Goal: Task Accomplishment & Management: Manage account settings

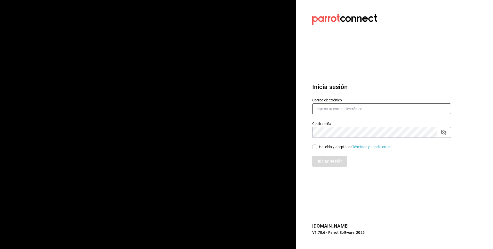
type input "[EMAIL_ADDRESS][DOMAIN_NAME]"
click at [314, 146] on input "He leído y acepto los Términos y condiciones." at bounding box center [314, 146] width 5 height 5
checkbox input "true"
click at [334, 161] on button "Iniciar sesión" at bounding box center [329, 161] width 35 height 11
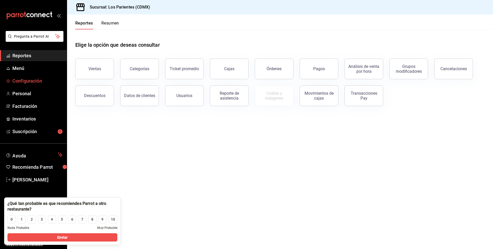
click at [33, 80] on span "Configuración" at bounding box center [37, 80] width 50 height 7
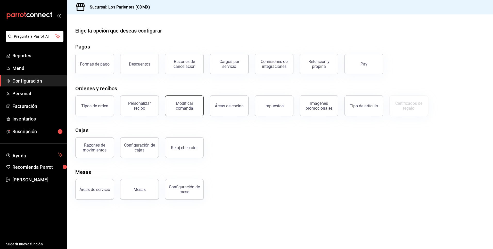
click at [181, 107] on div "Modificar comanda" at bounding box center [184, 106] width 32 height 10
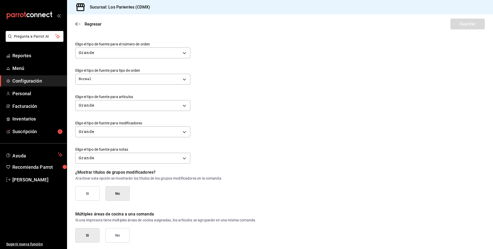
scroll to position [163, 0]
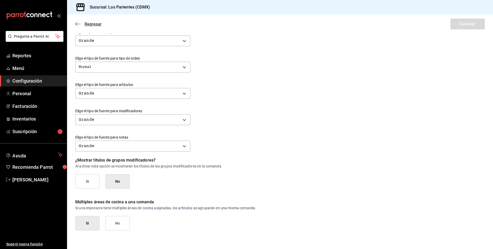
click at [81, 25] on span "Regresar" at bounding box center [88, 24] width 26 height 5
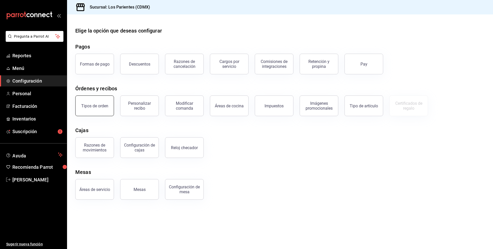
click at [97, 108] on button "Tipos de orden" at bounding box center [94, 105] width 39 height 21
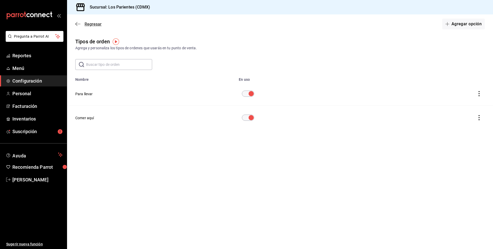
click at [81, 26] on span "Regresar" at bounding box center [88, 24] width 26 height 5
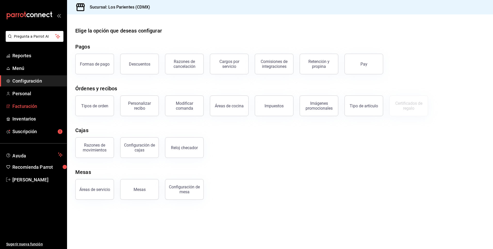
click at [28, 107] on span "Facturación" at bounding box center [37, 106] width 50 height 7
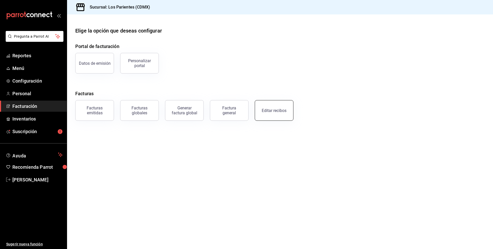
click at [275, 110] on div "Editar recibos" at bounding box center [274, 110] width 25 height 5
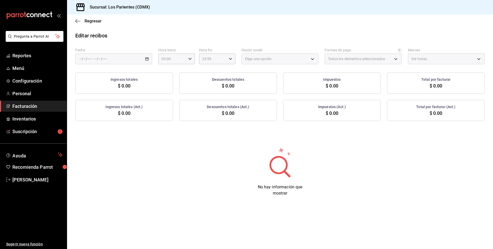
type input "25ad6996-583e-45fb-be09-aef5f951e07a"
click at [87, 61] on input "number" at bounding box center [89, 59] width 5 height 4
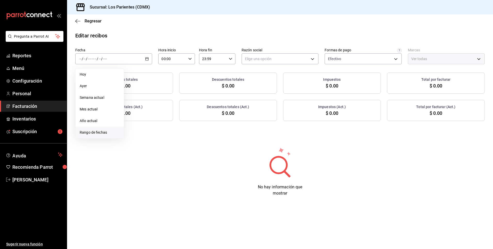
click at [98, 132] on span "Rango de fechas" at bounding box center [100, 132] width 40 height 5
click at [180, 77] on icon "button" at bounding box center [181, 77] width 6 height 6
click at [169, 93] on button "1" at bounding box center [171, 92] width 9 height 9
click at [187, 138] on button "31" at bounding box center [189, 138] width 9 height 9
click at [304, 61] on body "Pregunta a Parrot AI Reportes Menú Configuración Personal Facturación Inventari…" at bounding box center [246, 124] width 493 height 249
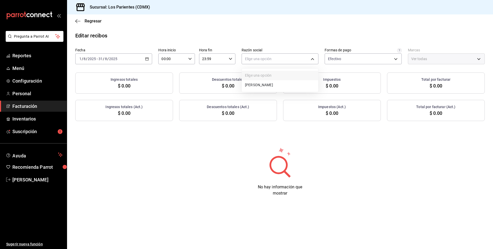
click at [280, 84] on li "[PERSON_NAME]" at bounding box center [280, 85] width 76 height 10
type input "bab29986-f525-43ee-82a6-d2b1163dbe8b"
type input "218efea8-b89a-47a4-b29f-5c45bfdf5bde"
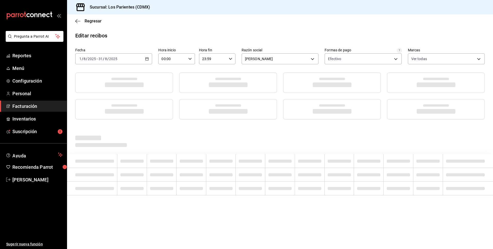
click at [263, 137] on div at bounding box center [279, 141] width 409 height 14
click at [434, 60] on body "Pregunta a Parrot AI Reportes Menú Configuración Personal Facturación Inventari…" at bounding box center [246, 124] width 493 height 249
click at [444, 98] on span "Los Parientes - CDMX" at bounding box center [452, 95] width 60 height 5
checkbox input "false"
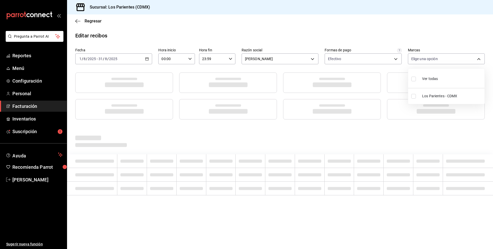
click at [419, 99] on li "Los Parientes - CDMX" at bounding box center [446, 96] width 76 height 12
type input "218efea8-b89a-47a4-b29f-5c45bfdf5bde"
checkbox input "true"
click at [366, 136] on div at bounding box center [246, 124] width 493 height 249
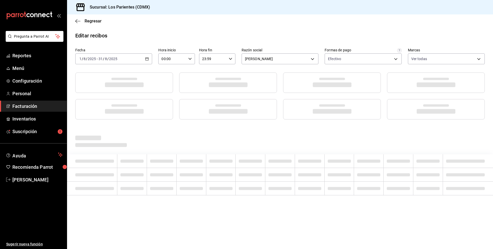
click at [272, 127] on div "Editar recibos Fecha [DATE] [DATE] - [DATE] [DATE] Hora inicio 00:00 Hora inici…" at bounding box center [280, 124] width 426 height 184
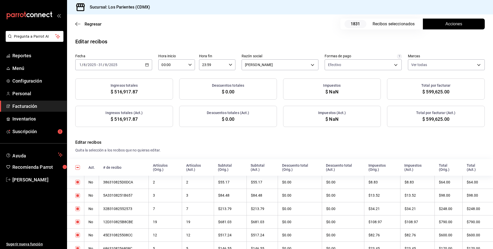
checkbox input "true"
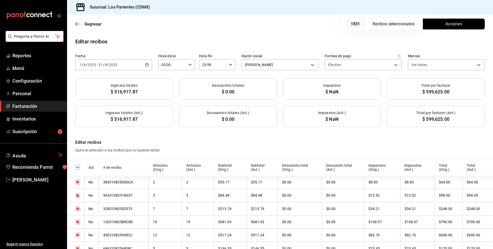
checkbox input "true"
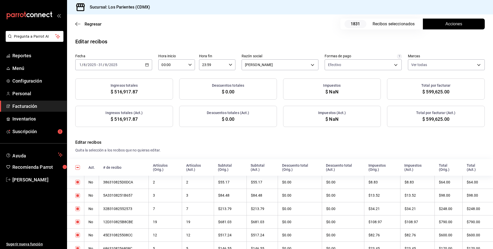
checkbox input "true"
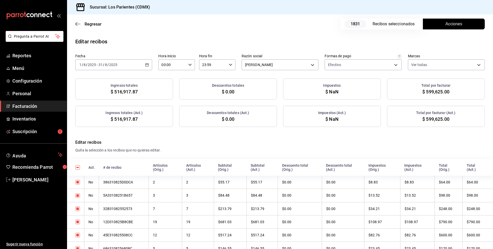
checkbox input "true"
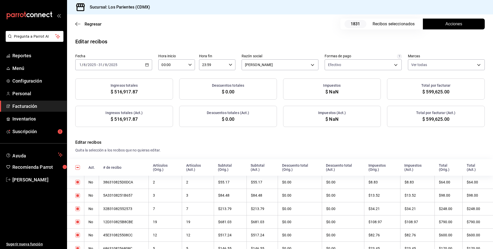
checkbox input "true"
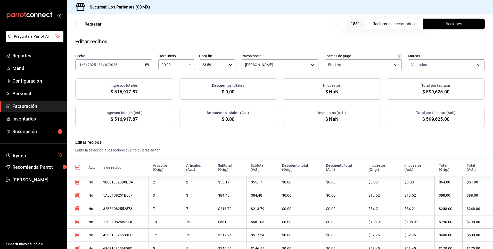
checkbox input "true"
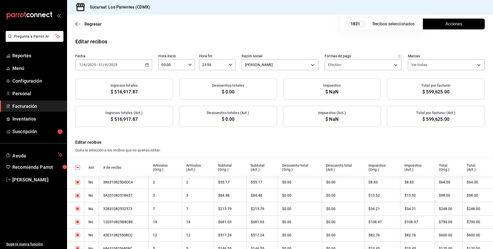
checkbox input "true"
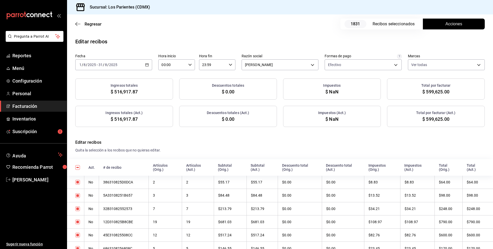
checkbox input "true"
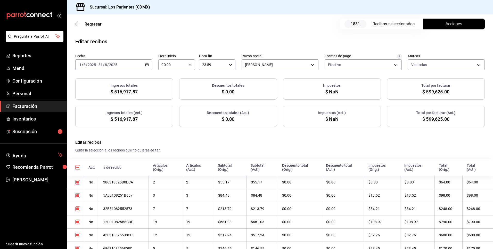
checkbox input "true"
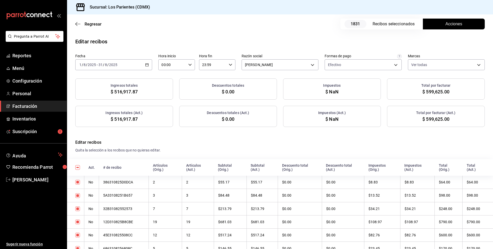
checkbox input "true"
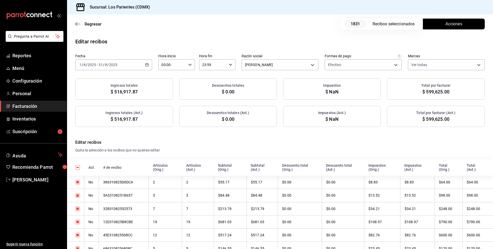
checkbox input "true"
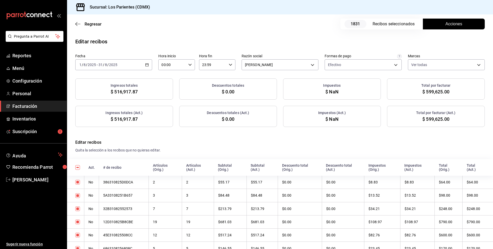
checkbox input "true"
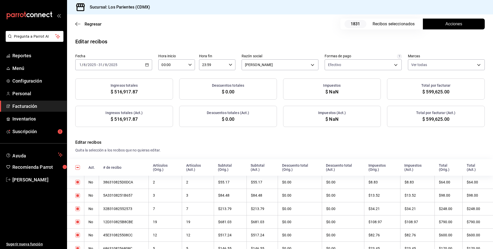
checkbox input "true"
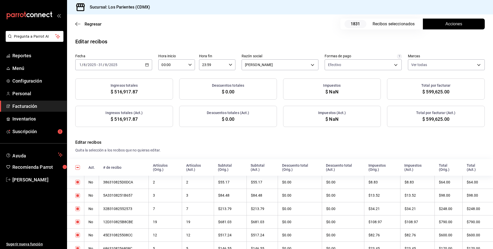
checkbox input "true"
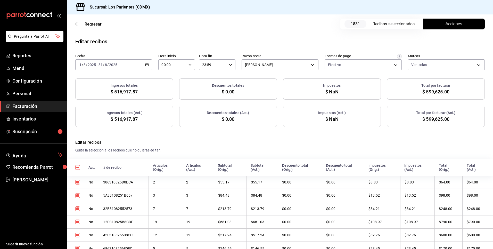
checkbox input "true"
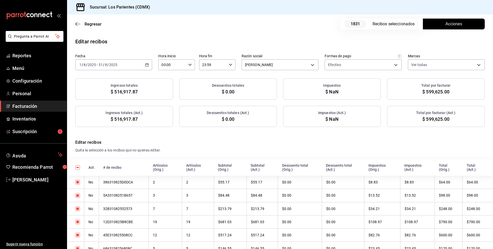
checkbox input "true"
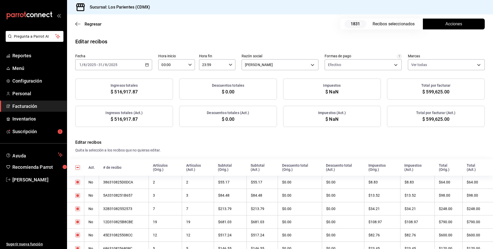
checkbox input "true"
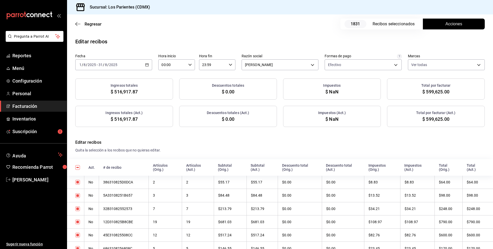
checkbox input "true"
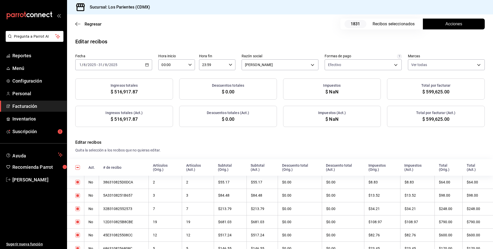
checkbox input "true"
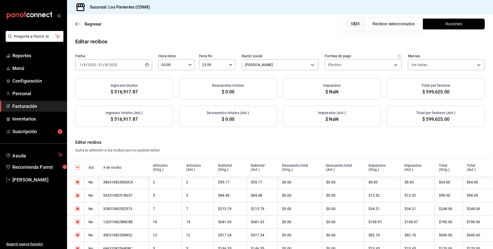
checkbox input "true"
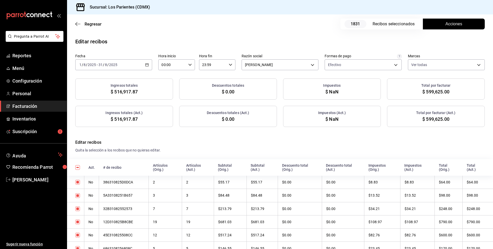
checkbox input "true"
click at [447, 25] on span "Acciones" at bounding box center [453, 24] width 17 height 6
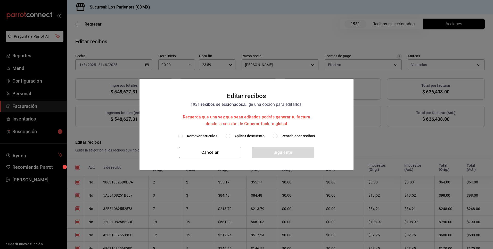
click at [229, 136] on input "Aplicar descuento" at bounding box center [227, 135] width 5 height 5
radio input "true"
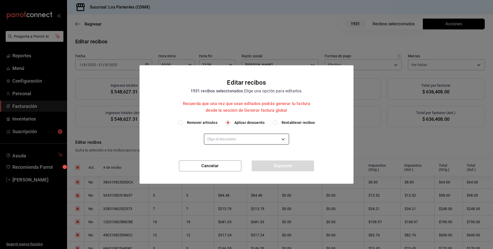
click at [258, 141] on body "Pregunta a Parrot AI Reportes Menú Configuración Personal Facturación Inventari…" at bounding box center [246, 124] width 493 height 249
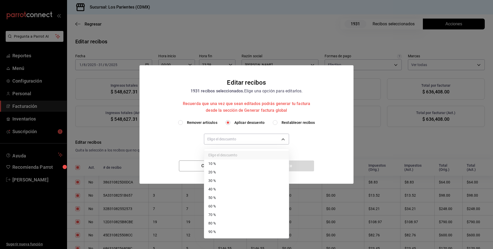
click at [327, 136] on div at bounding box center [246, 124] width 493 height 249
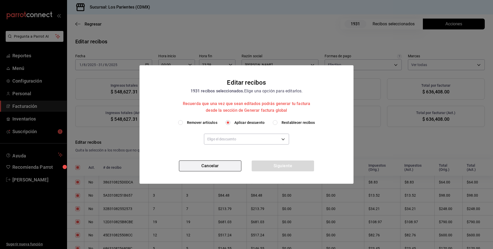
click at [219, 169] on button "Cancelar" at bounding box center [210, 165] width 62 height 11
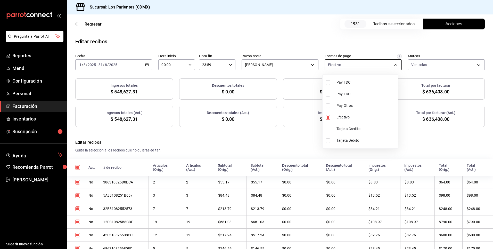
click at [391, 65] on body "Pregunta a Parrot AI Reportes Menú Configuración Personal Facturación Inventari…" at bounding box center [246, 124] width 493 height 249
click at [437, 138] on div at bounding box center [246, 124] width 493 height 249
click at [147, 66] on div "[DATE] [DATE] - [DATE] [DATE]" at bounding box center [113, 64] width 77 height 11
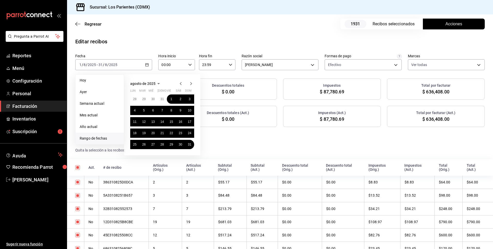
click at [180, 82] on icon "button" at bounding box center [181, 83] width 6 height 6
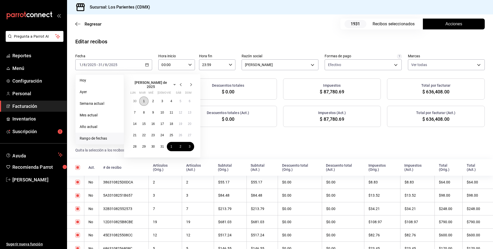
click at [143, 96] on button "1" at bounding box center [143, 100] width 9 height 9
click at [163, 142] on button "31" at bounding box center [161, 146] width 9 height 9
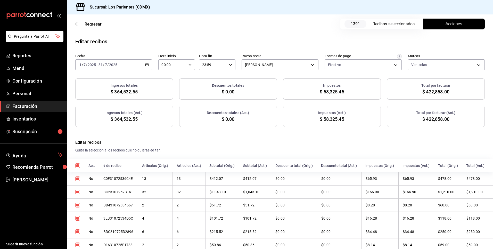
click at [444, 28] on button "Acciones" at bounding box center [454, 24] width 62 height 11
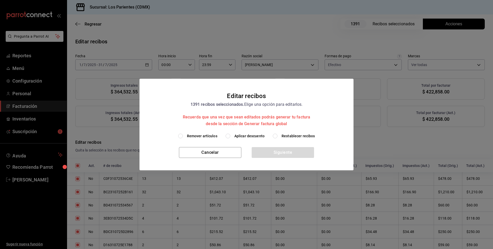
click at [243, 135] on span "Aplicar descuento" at bounding box center [249, 135] width 30 height 5
click at [230, 135] on input "Aplicar descuento" at bounding box center [227, 135] width 5 height 5
radio input "true"
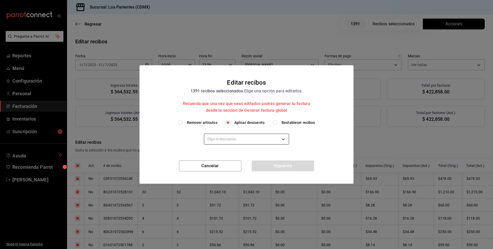
click at [259, 139] on body "Pregunta a Parrot AI Reportes Menú Configuración Personal Facturación Inventari…" at bounding box center [246, 124] width 493 height 249
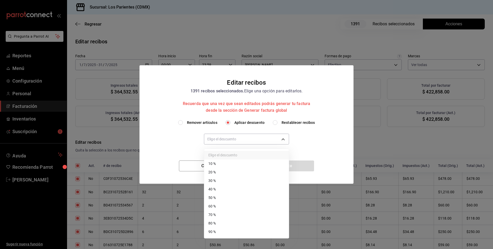
click at [328, 147] on div at bounding box center [246, 124] width 493 height 249
click at [281, 140] on body "Pregunta a Parrot AI Reportes Menú Configuración Personal Facturación Inventari…" at bounding box center [246, 124] width 493 height 249
click at [337, 142] on div at bounding box center [246, 124] width 493 height 249
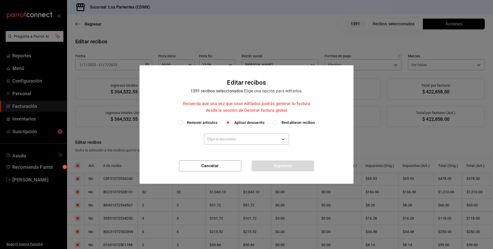
click at [414, 127] on div "Editar recibos 1391 recibos seleccionados. Elige una opción para editarlos. Rec…" at bounding box center [246, 124] width 493 height 249
click at [228, 168] on button "Cancelar" at bounding box center [210, 165] width 62 height 11
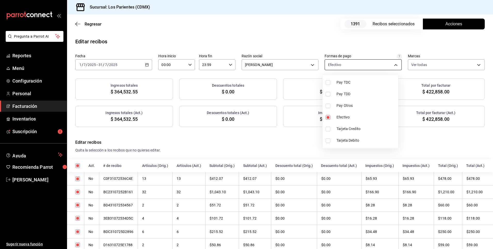
click at [386, 64] on body "Pregunta a Parrot AI Reportes Menú Configuración Personal Facturación Inventari…" at bounding box center [246, 124] width 493 height 249
click at [409, 140] on div at bounding box center [246, 124] width 493 height 249
click at [146, 64] on icon "button" at bounding box center [147, 65] width 4 height 4
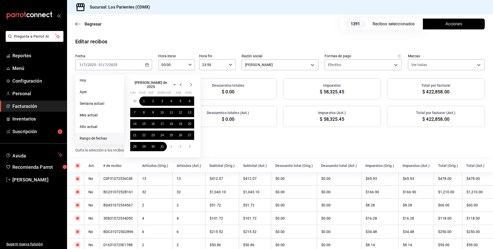
click at [93, 137] on span "Rango de fechas" at bounding box center [100, 138] width 40 height 5
click at [193, 84] on icon "button" at bounding box center [191, 84] width 6 height 6
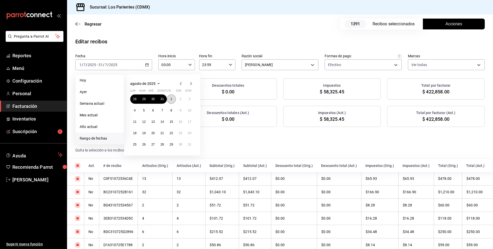
click at [172, 98] on button "1" at bounding box center [171, 98] width 9 height 9
click at [186, 143] on button "31" at bounding box center [189, 144] width 9 height 9
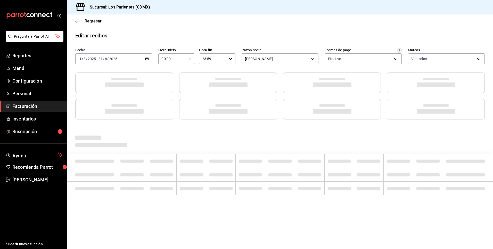
click at [314, 137] on div at bounding box center [279, 141] width 409 height 14
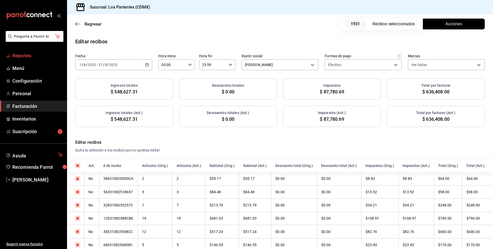
click at [26, 58] on span "Reportes" at bounding box center [37, 55] width 50 height 7
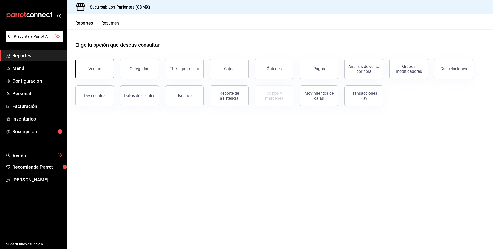
click at [93, 69] on div "Ventas" at bounding box center [94, 68] width 13 height 5
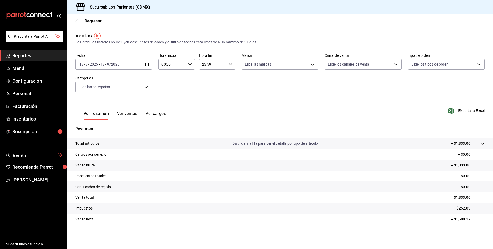
click at [146, 63] on \(Stroke\) "button" at bounding box center [146, 63] width 0 height 0
click at [95, 124] on span "Rango de fechas" at bounding box center [100, 125] width 40 height 5
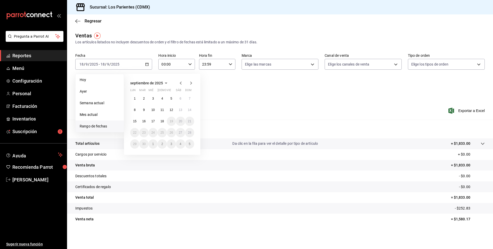
click at [181, 83] on icon "button" at bounding box center [181, 83] width 6 height 6
click at [171, 100] on abbr "1" at bounding box center [171, 99] width 2 height 4
click at [190, 142] on abbr "31" at bounding box center [189, 144] width 3 height 4
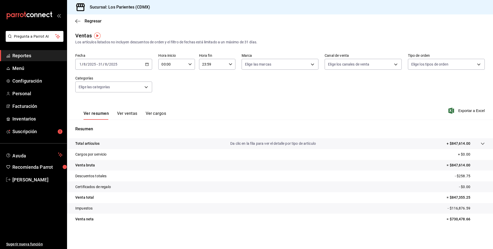
click at [124, 114] on button "Ver ventas" at bounding box center [127, 115] width 20 height 9
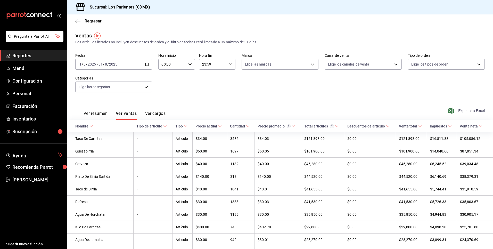
click at [461, 110] on span "Exportar a Excel" at bounding box center [466, 110] width 35 height 6
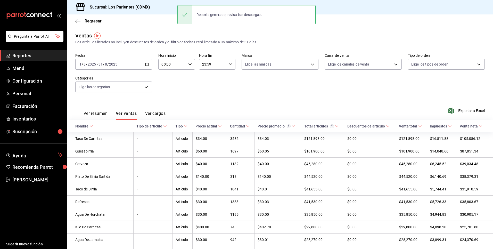
click at [258, 111] on div "Ver resumen Ver ventas Ver cargos Exportar a Excel" at bounding box center [280, 108] width 426 height 21
click at [286, 111] on div "Ver resumen Ver ventas Ver cargos Exportar a Excel" at bounding box center [280, 108] width 426 height 21
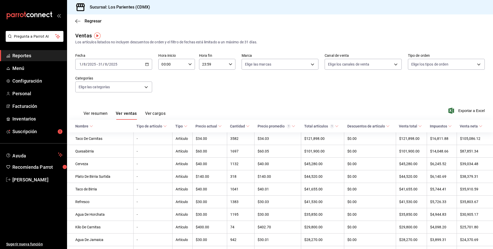
click at [98, 113] on button "Ver resumen" at bounding box center [95, 115] width 24 height 9
